Goal: Find specific page/section: Find specific page/section

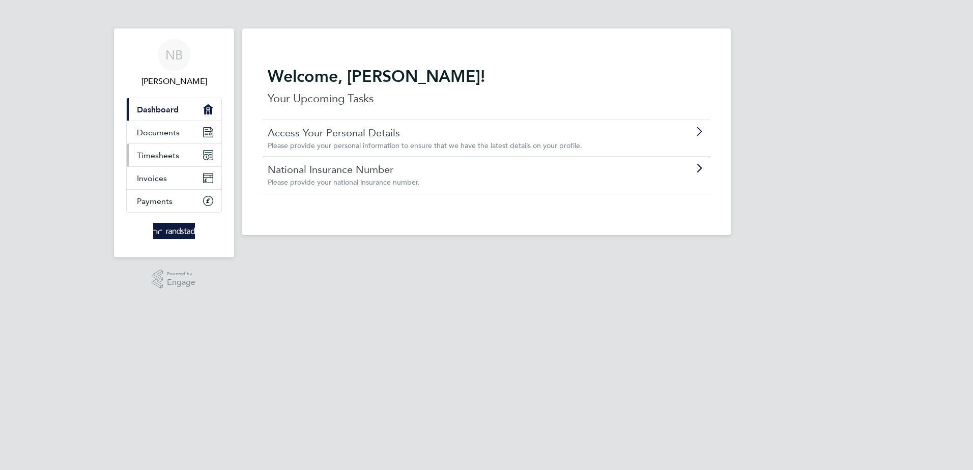
click at [172, 157] on span "Timesheets" at bounding box center [158, 156] width 42 height 10
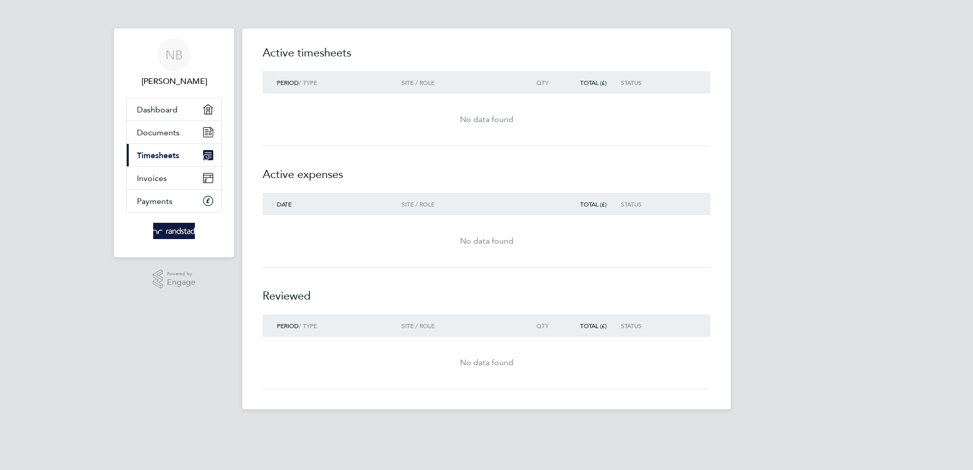
click at [277, 108] on div "No data found" at bounding box center [487, 119] width 448 height 37
click at [277, 106] on div "No data found" at bounding box center [487, 119] width 448 height 37
click at [299, 80] on div "Period / Type" at bounding box center [332, 82] width 139 height 7
click at [166, 132] on span "Documents" at bounding box center [158, 133] width 43 height 10
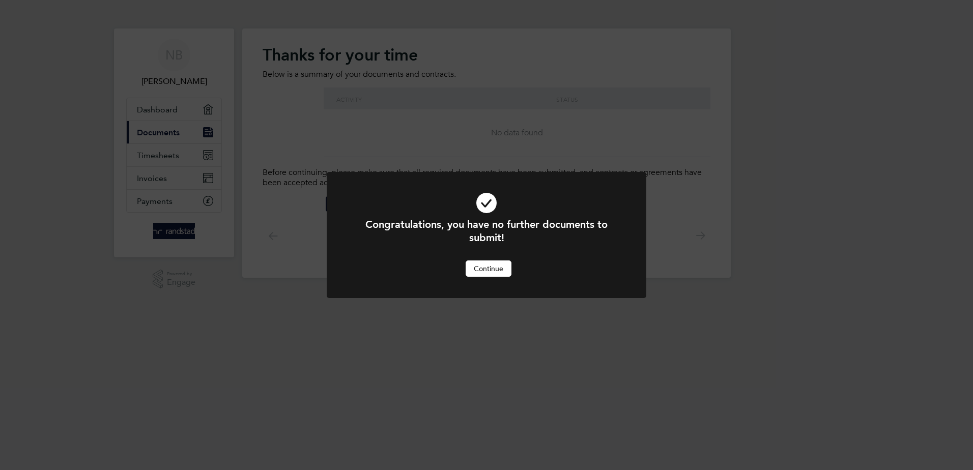
click at [484, 268] on button "Continue" at bounding box center [489, 269] width 46 height 16
